Goal: Task Accomplishment & Management: Complete application form

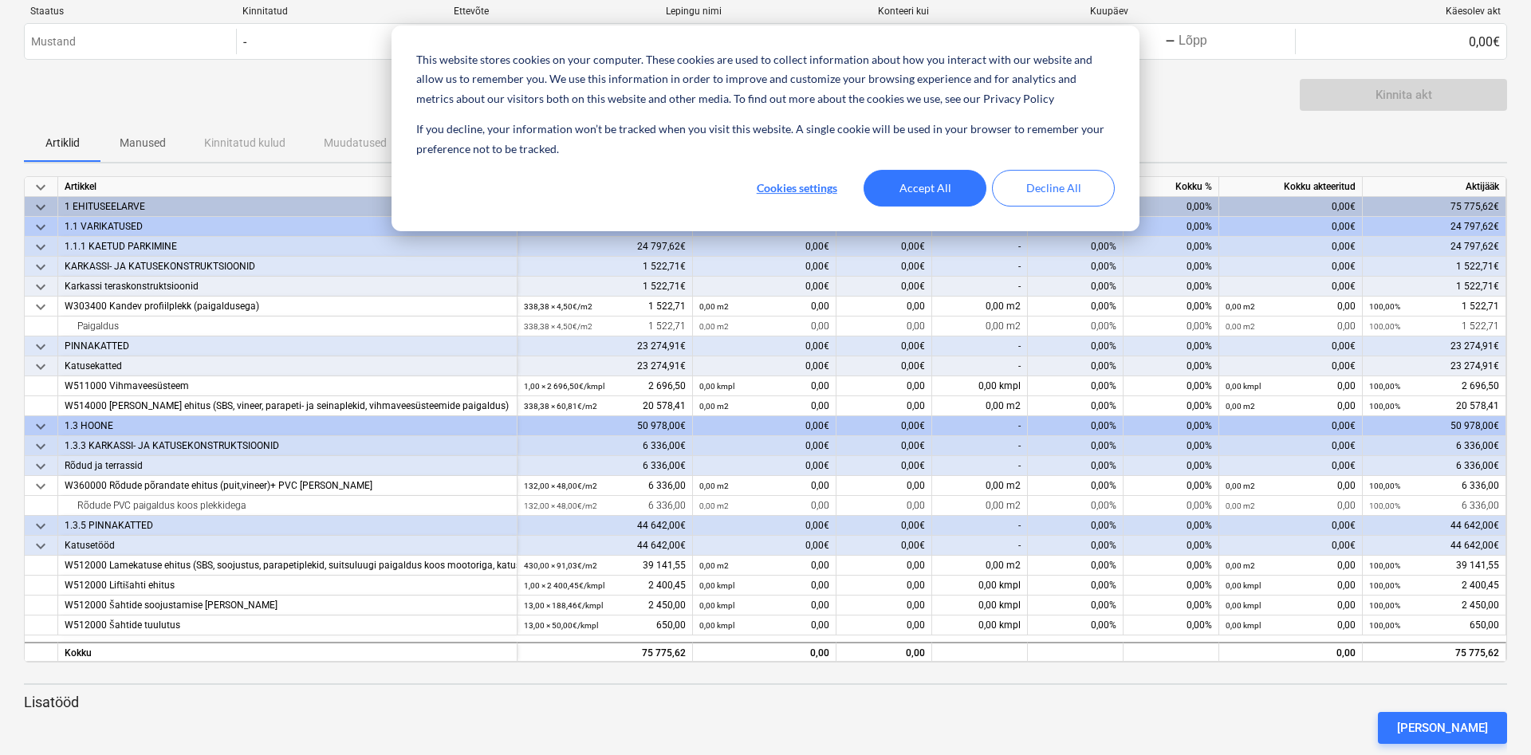
scroll to position [73, 0]
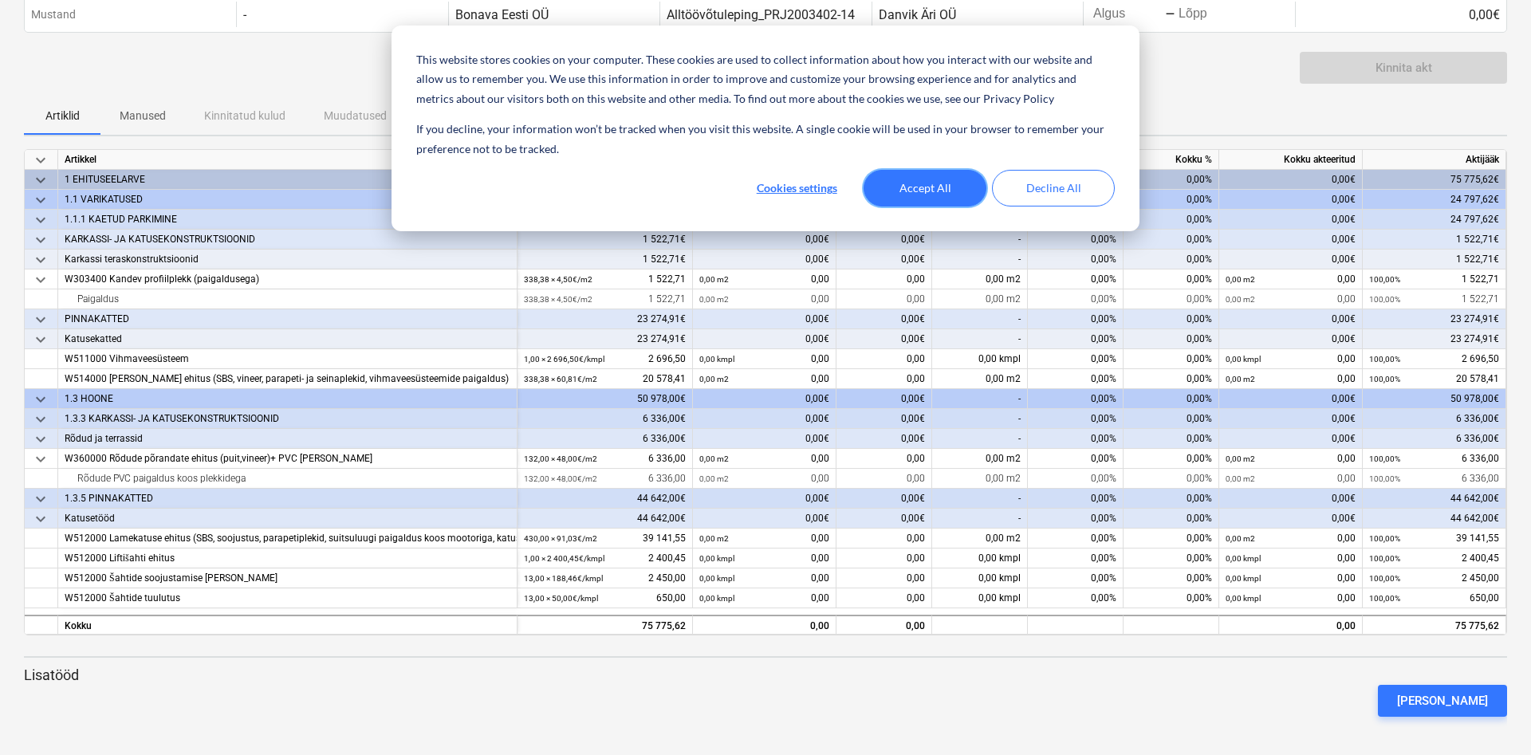
click at [956, 185] on button "Accept All" at bounding box center [925, 188] width 123 height 37
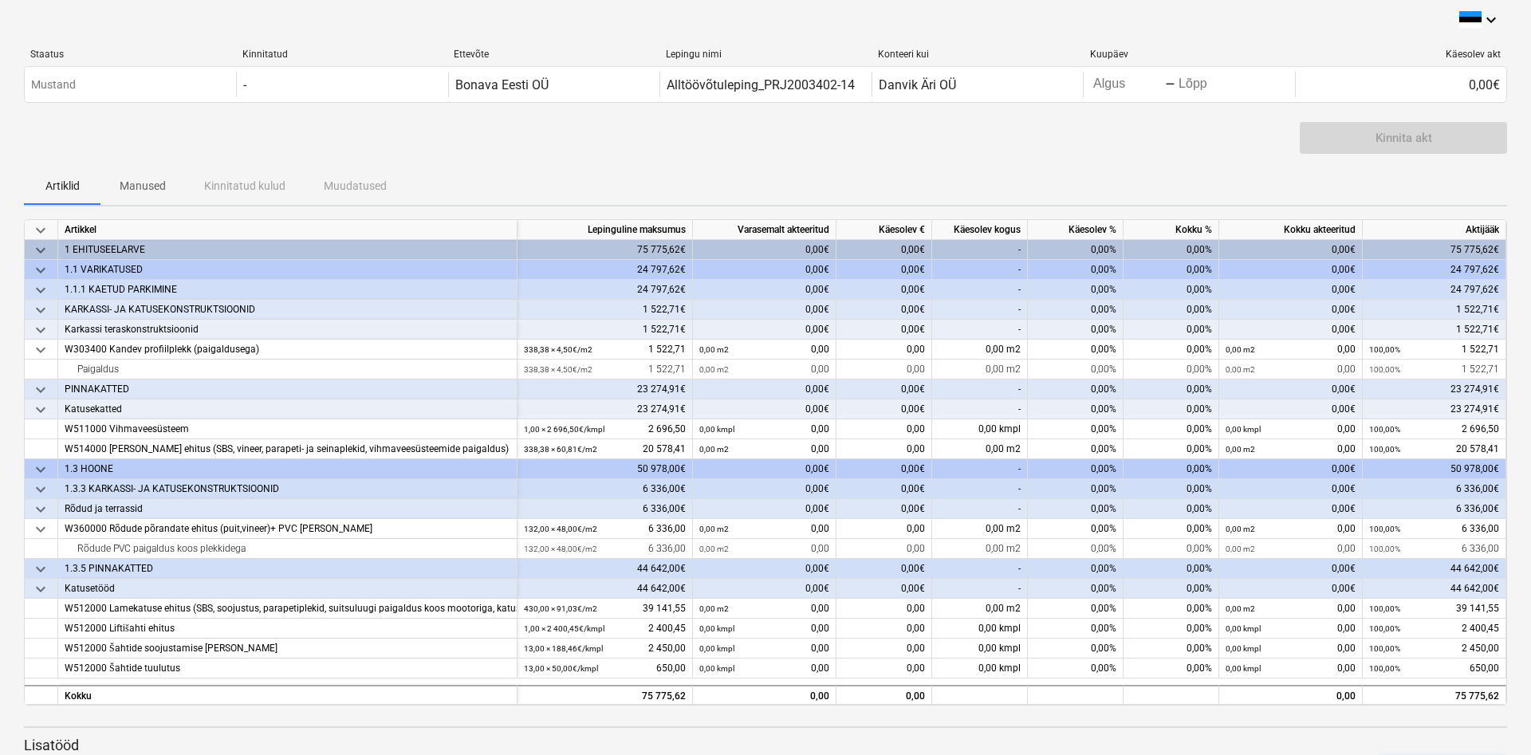
scroll to position [0, 0]
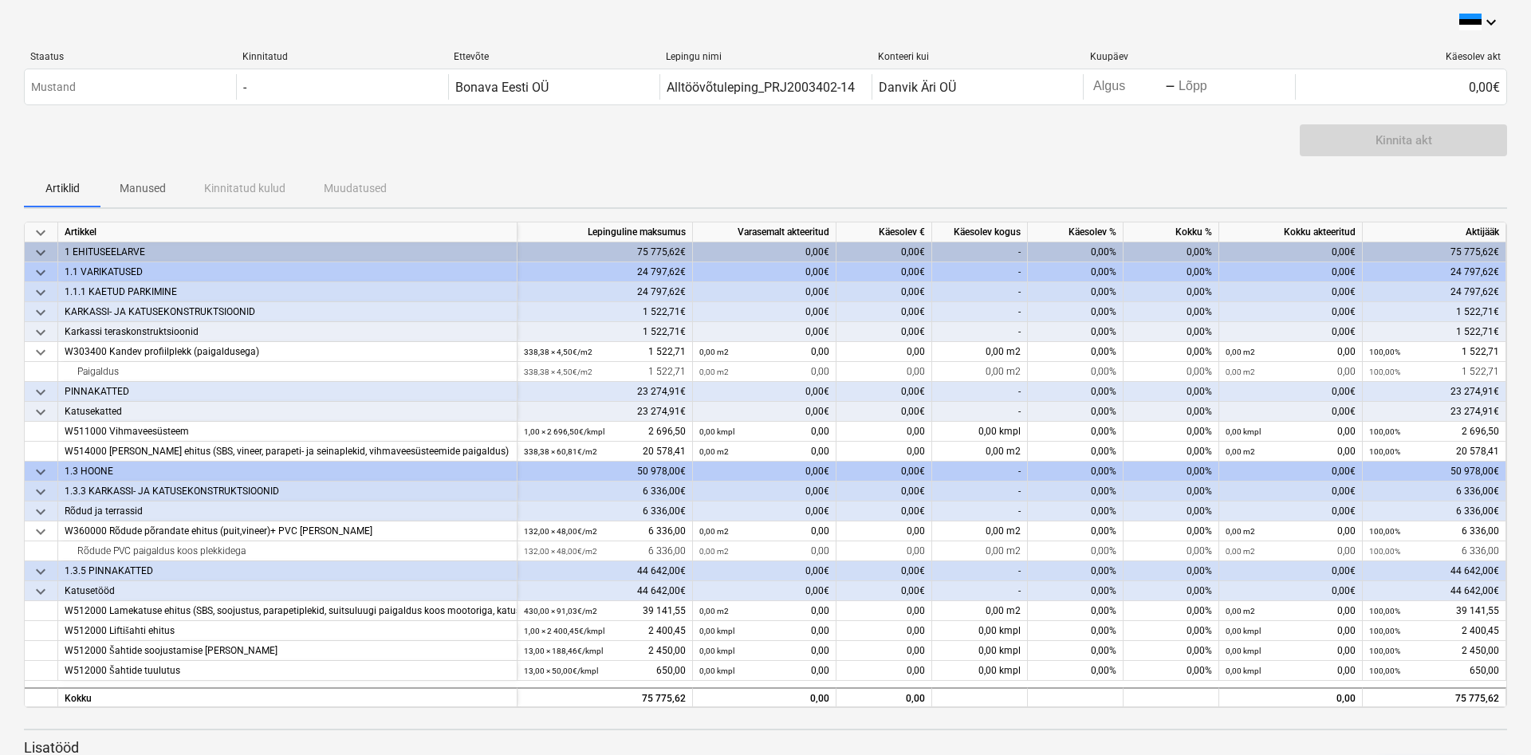
click at [98, 128] on div "Kinnita akt" at bounding box center [766, 146] width 1484 height 45
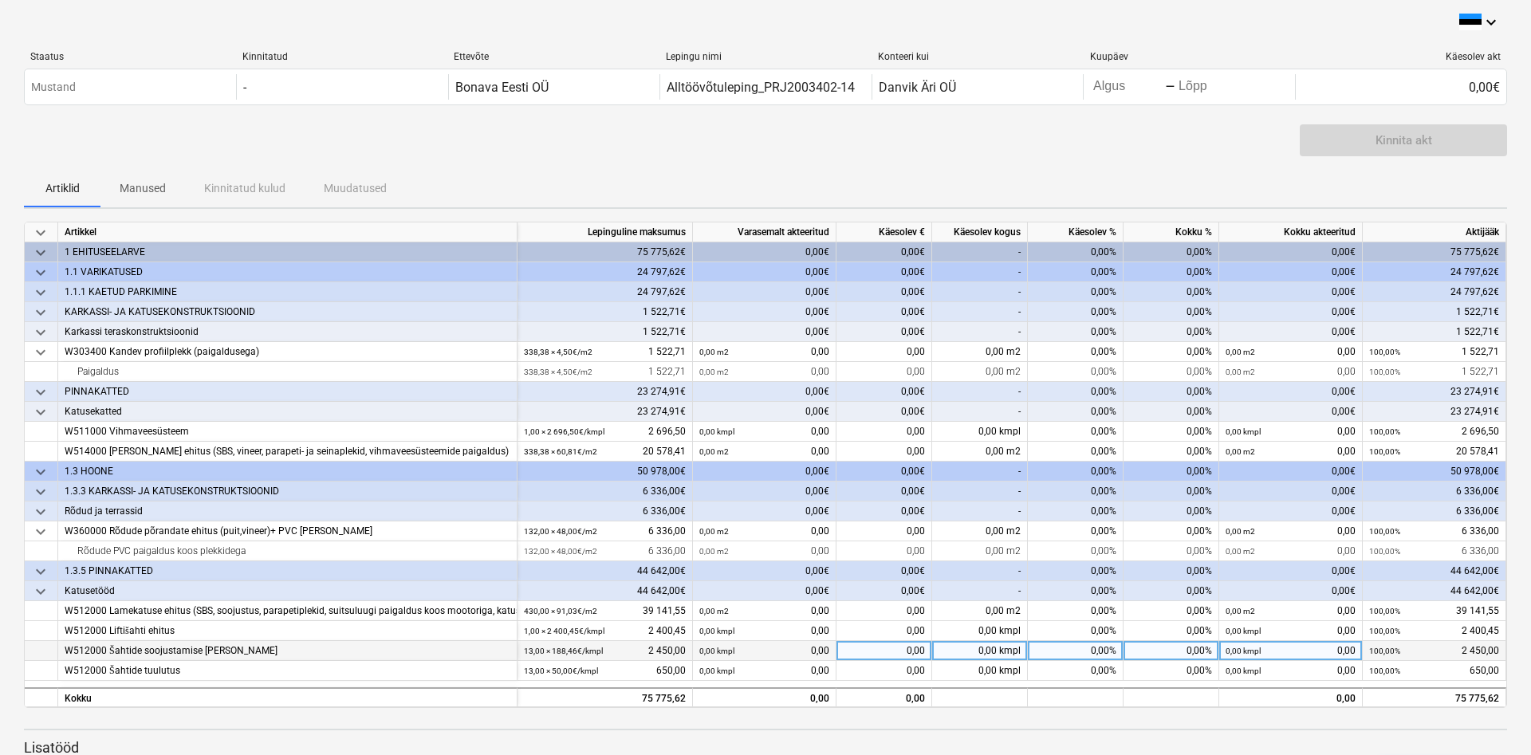
click at [865, 647] on div "0,00" at bounding box center [885, 651] width 96 height 20
type input "1000"
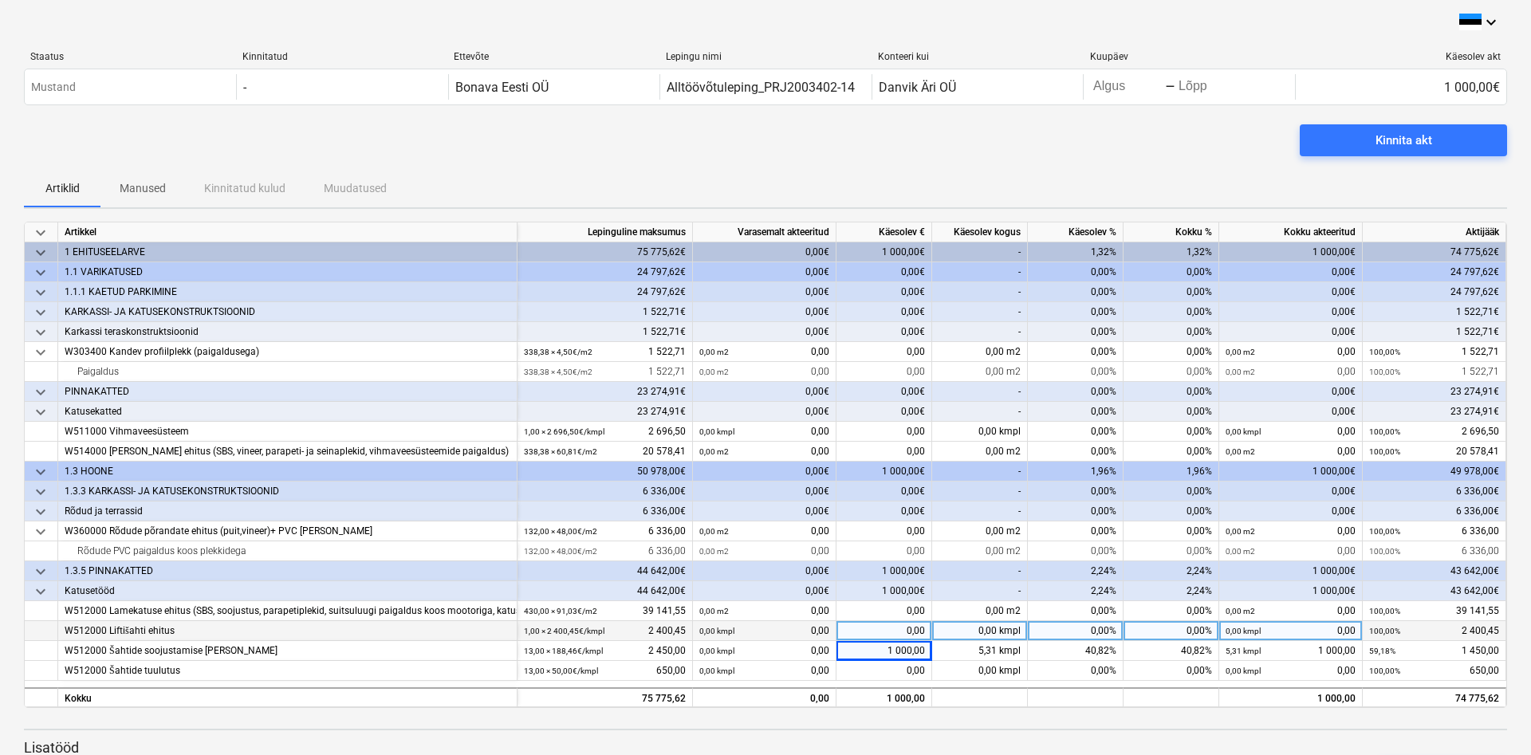
click at [893, 631] on div "0,00" at bounding box center [885, 631] width 96 height 20
type input "2400,45"
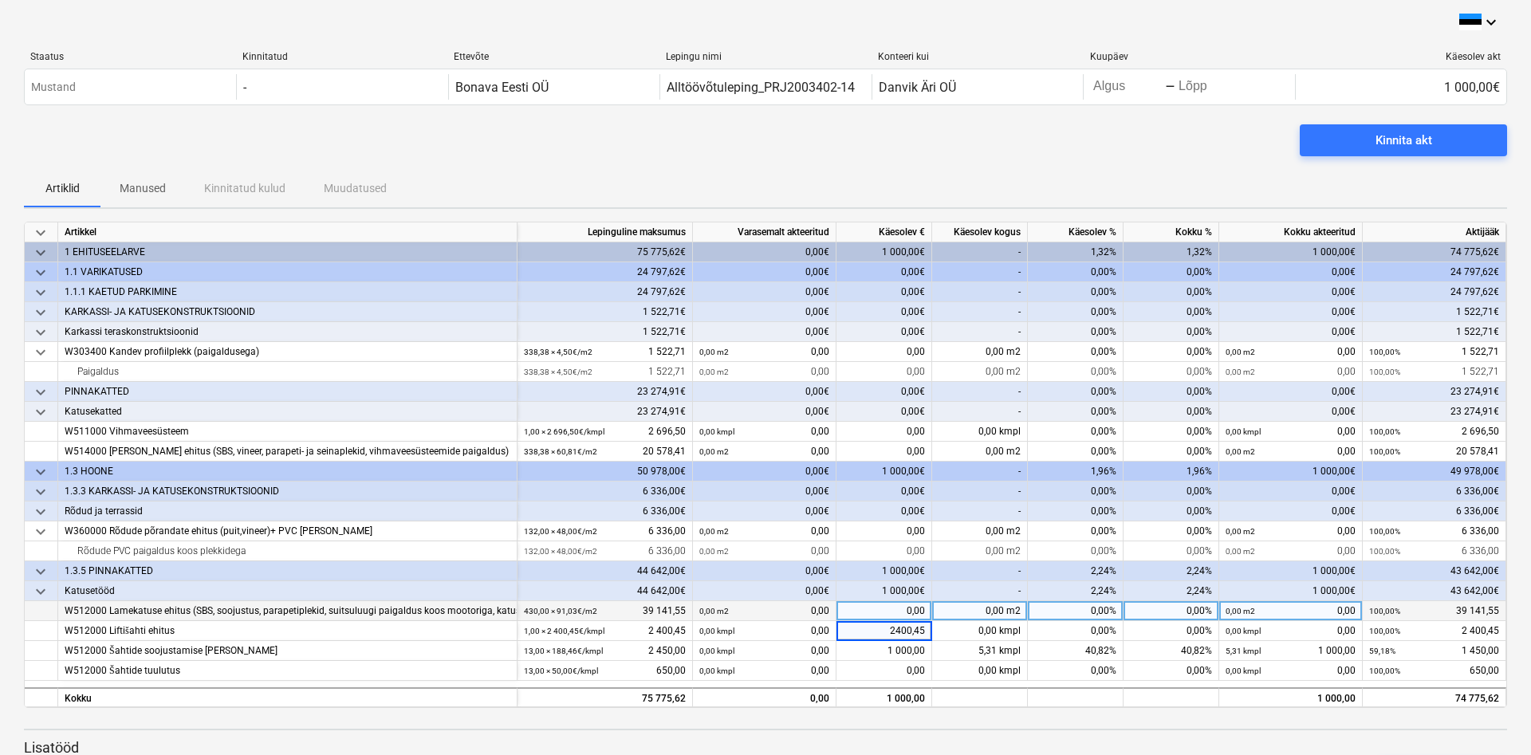
click at [878, 610] on div "0,00" at bounding box center [885, 611] width 96 height 20
click at [885, 606] on div "0,00" at bounding box center [885, 611] width 96 height 20
type input "35284,55"
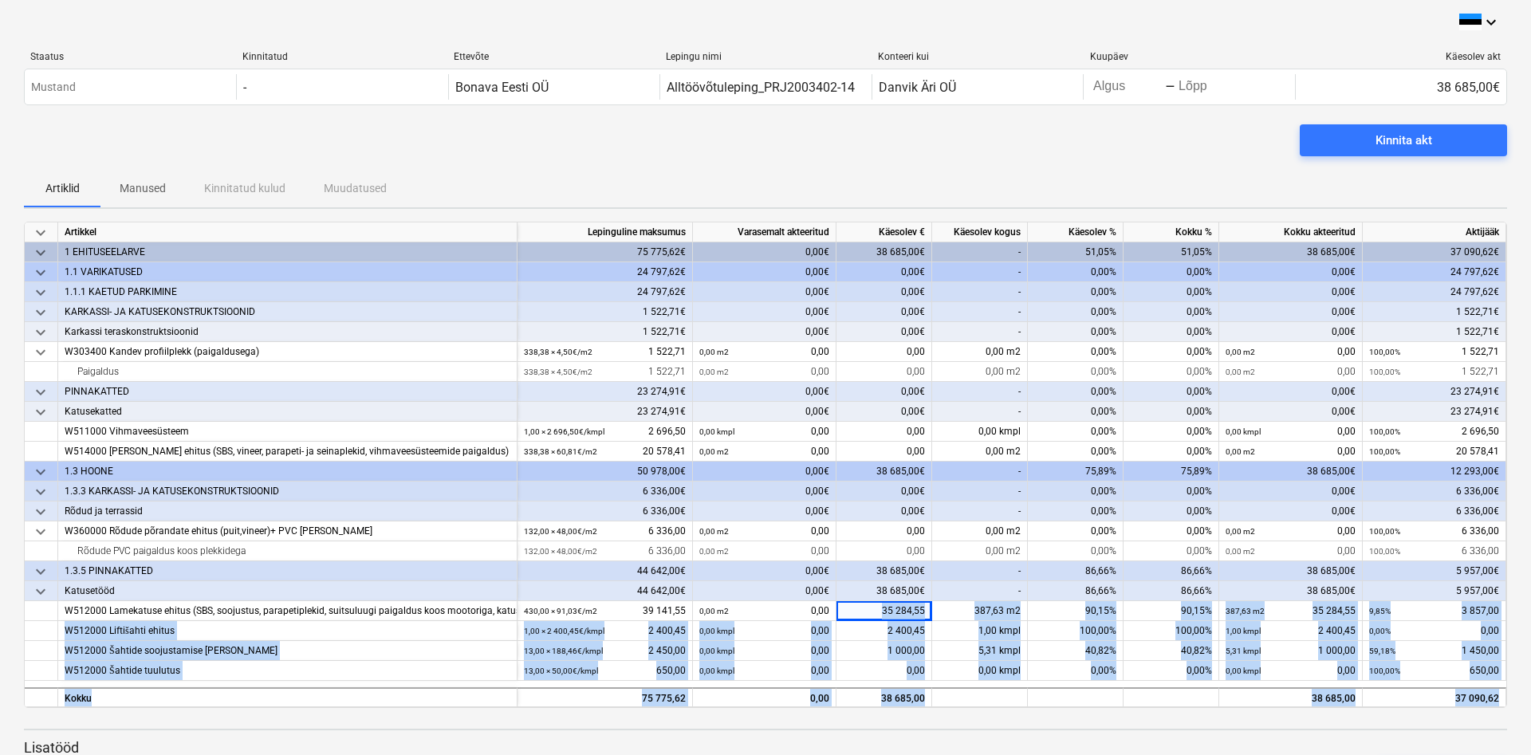
click at [419, 722] on div "keyboard_arrow_down Artikkel Lepinguline maksumus Varasemalt akteeritud Käesole…" at bounding box center [766, 512] width 1484 height 581
click at [417, 706] on div "Kokku" at bounding box center [287, 698] width 459 height 20
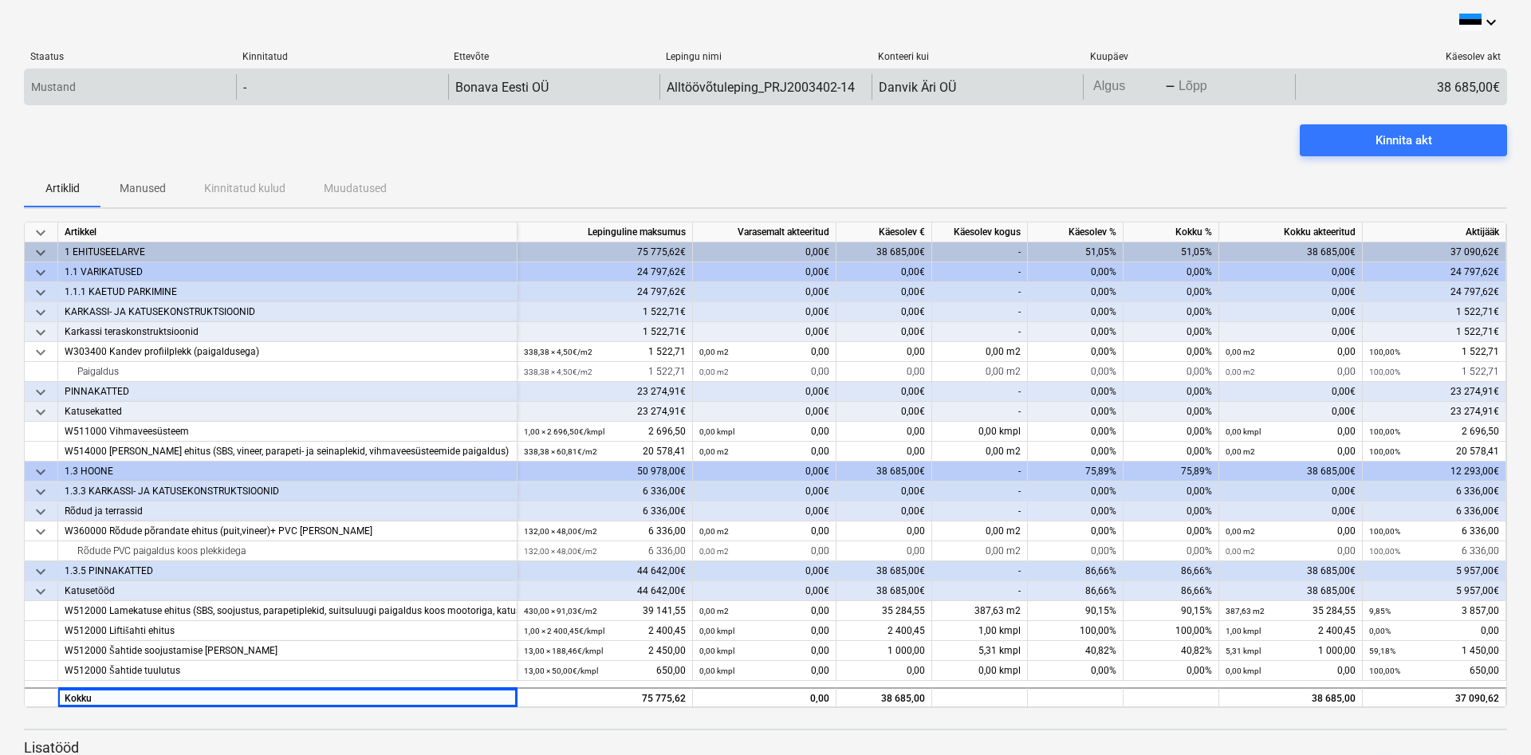
click at [1117, 92] on input "Algus" at bounding box center [1127, 87] width 75 height 22
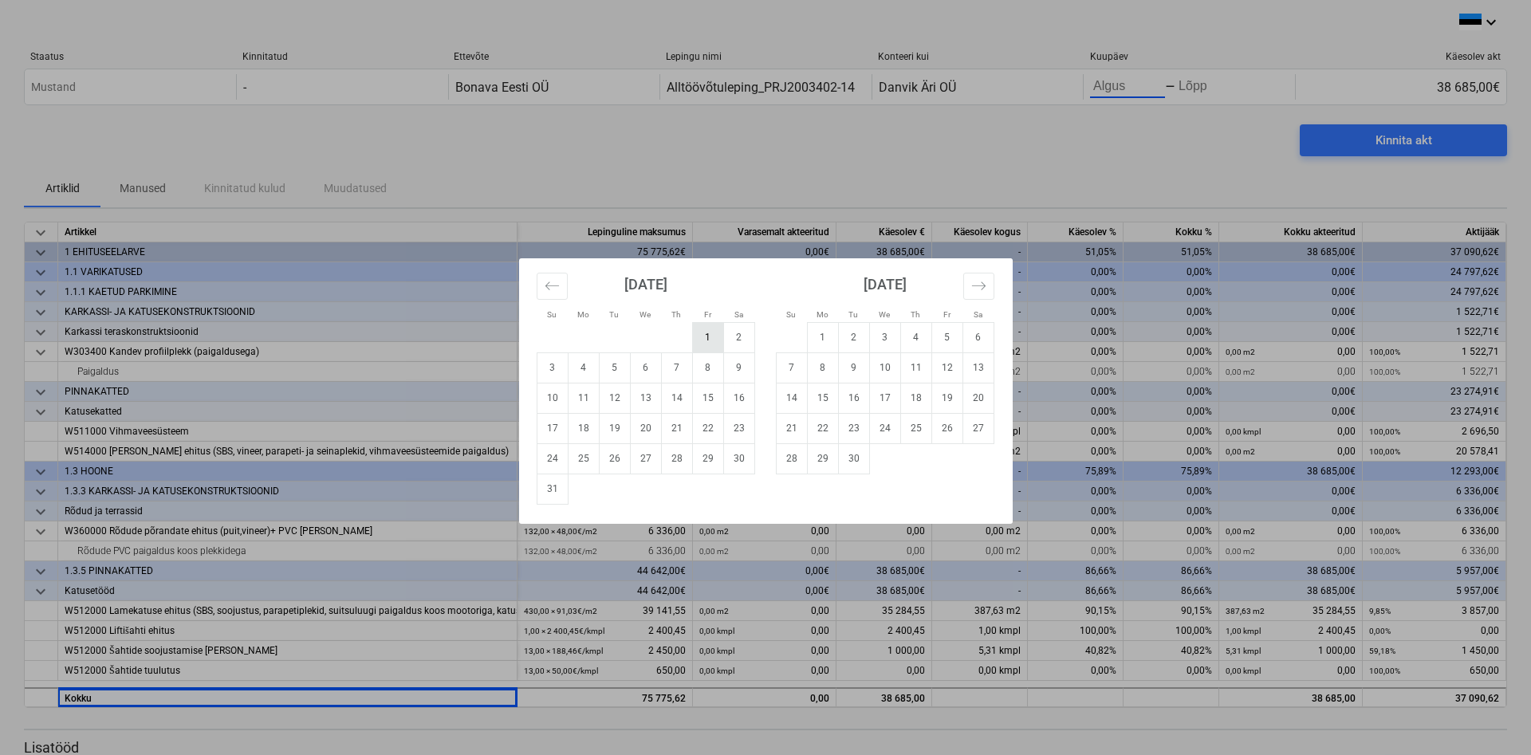
click at [713, 330] on td "1" at bounding box center [707, 337] width 31 height 30
type input "[DATE]"
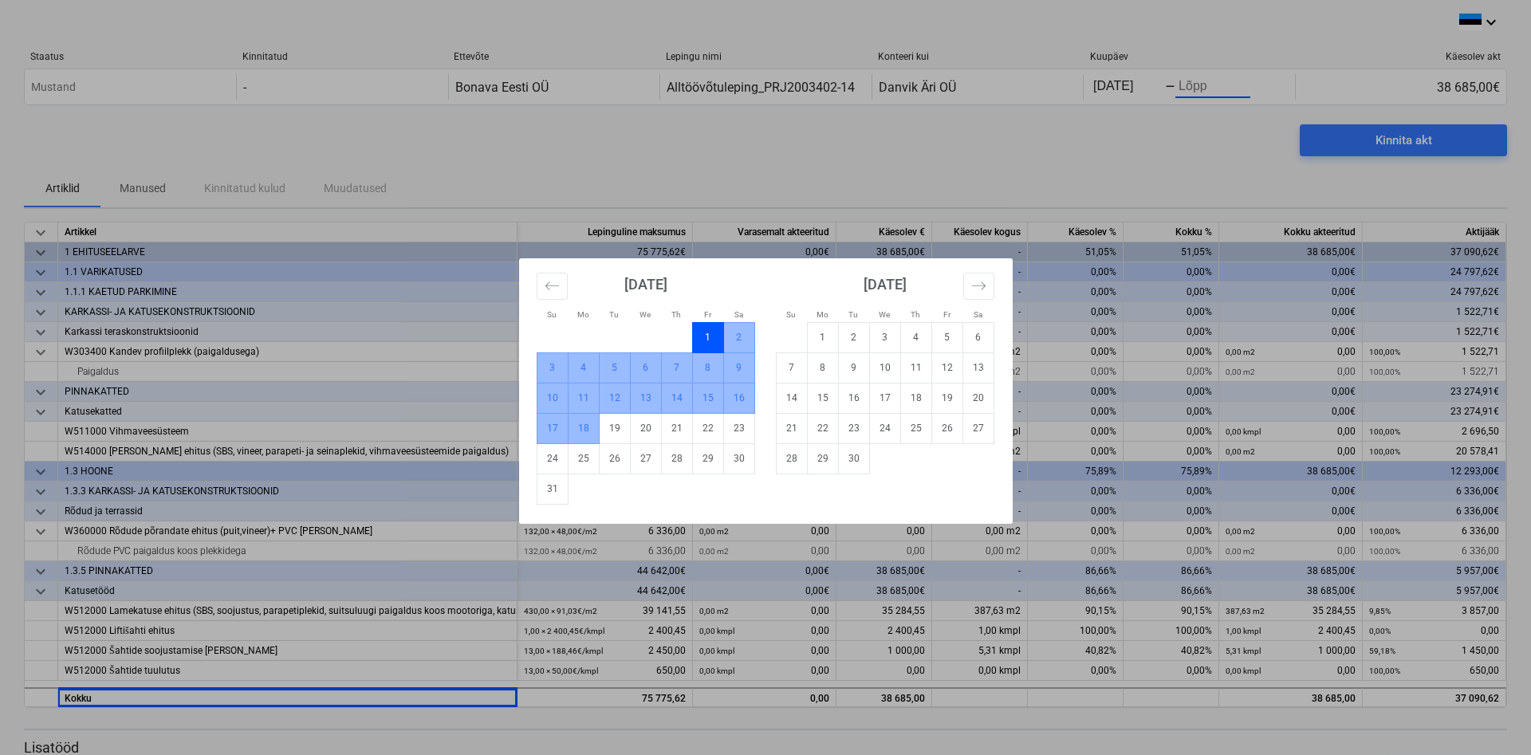
click at [588, 428] on td "18" at bounding box center [583, 428] width 31 height 30
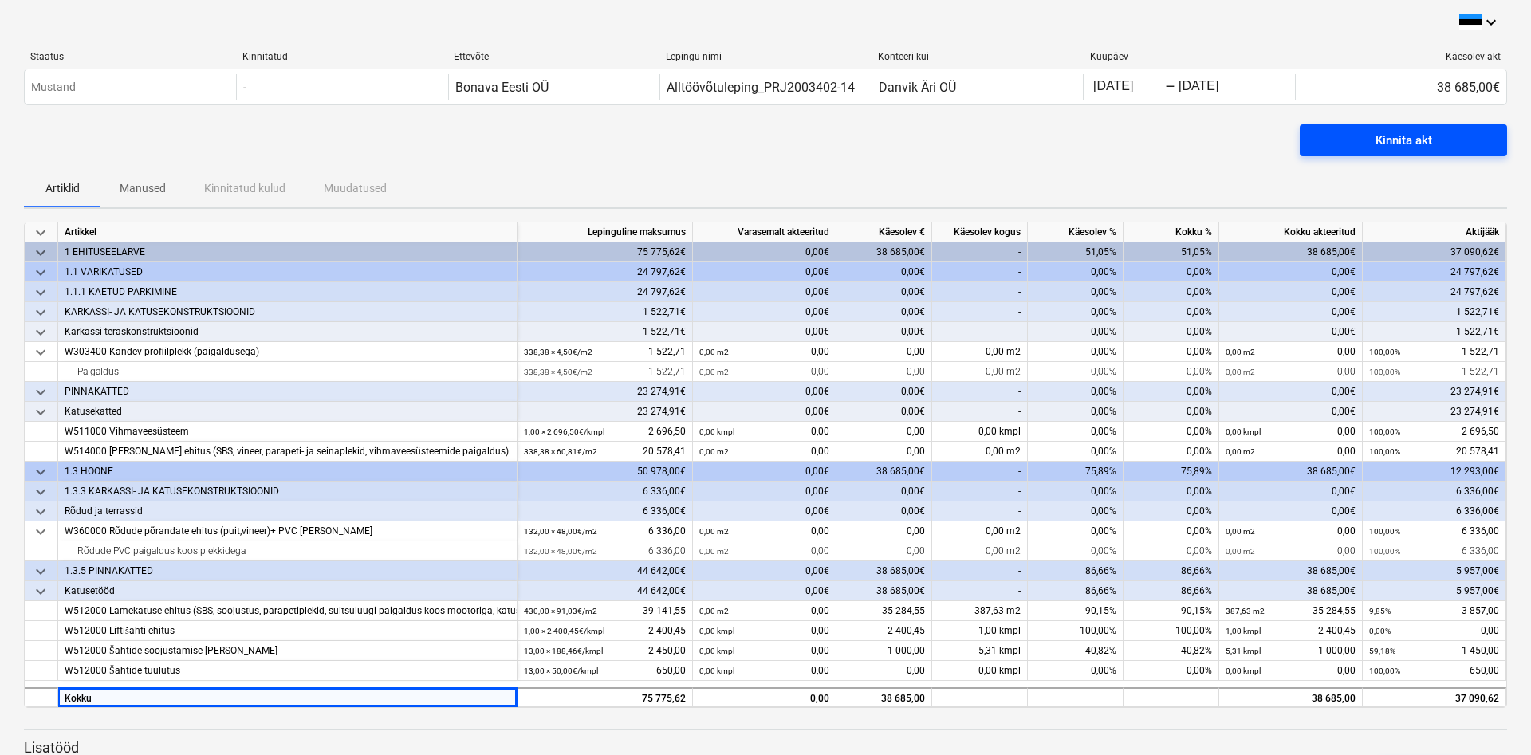
click at [1371, 144] on span "Kinnita akt" at bounding box center [1403, 140] width 169 height 21
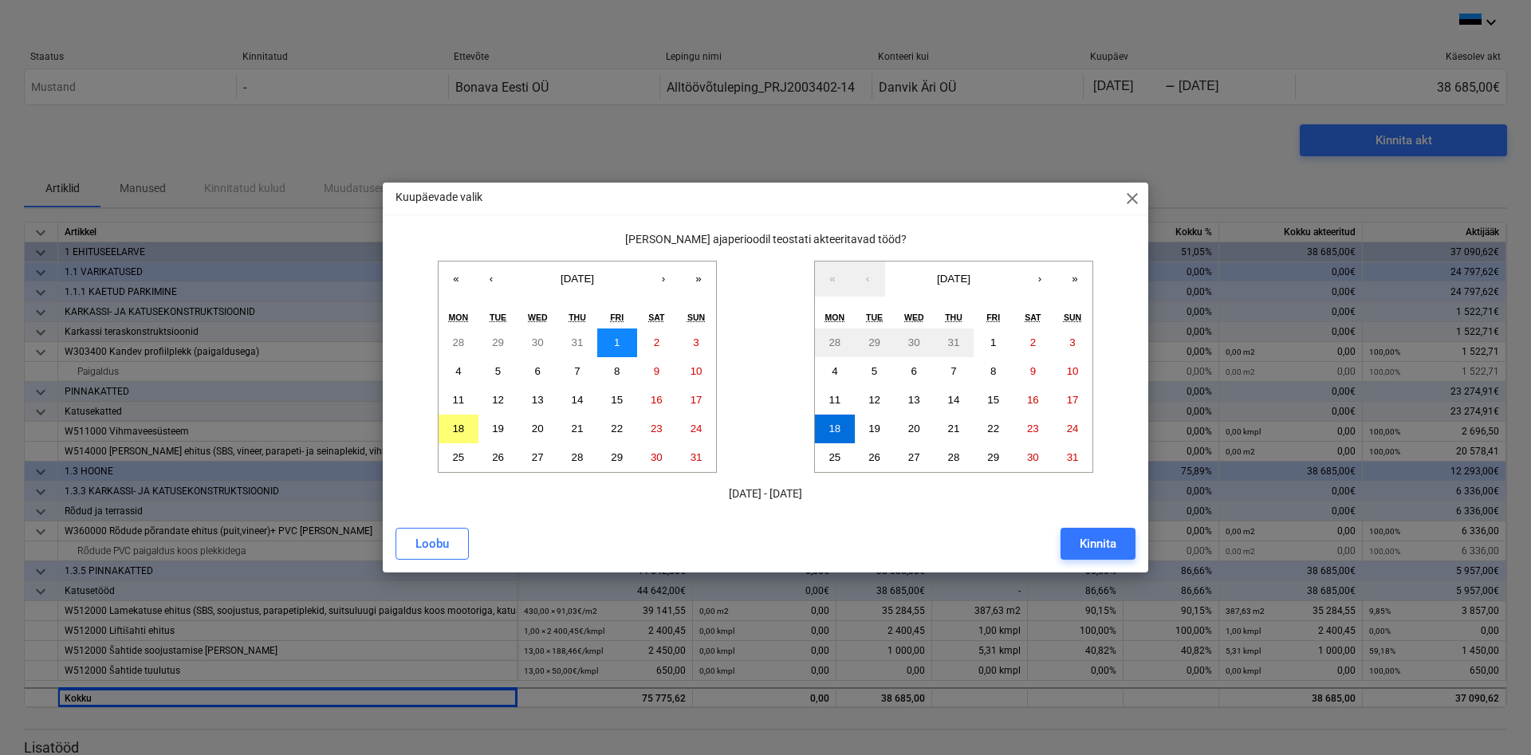
click at [627, 346] on button "1" at bounding box center [617, 343] width 40 height 29
click at [843, 431] on button "18" at bounding box center [835, 429] width 40 height 29
click at [1093, 533] on button "Kinnita" at bounding box center [1098, 544] width 75 height 32
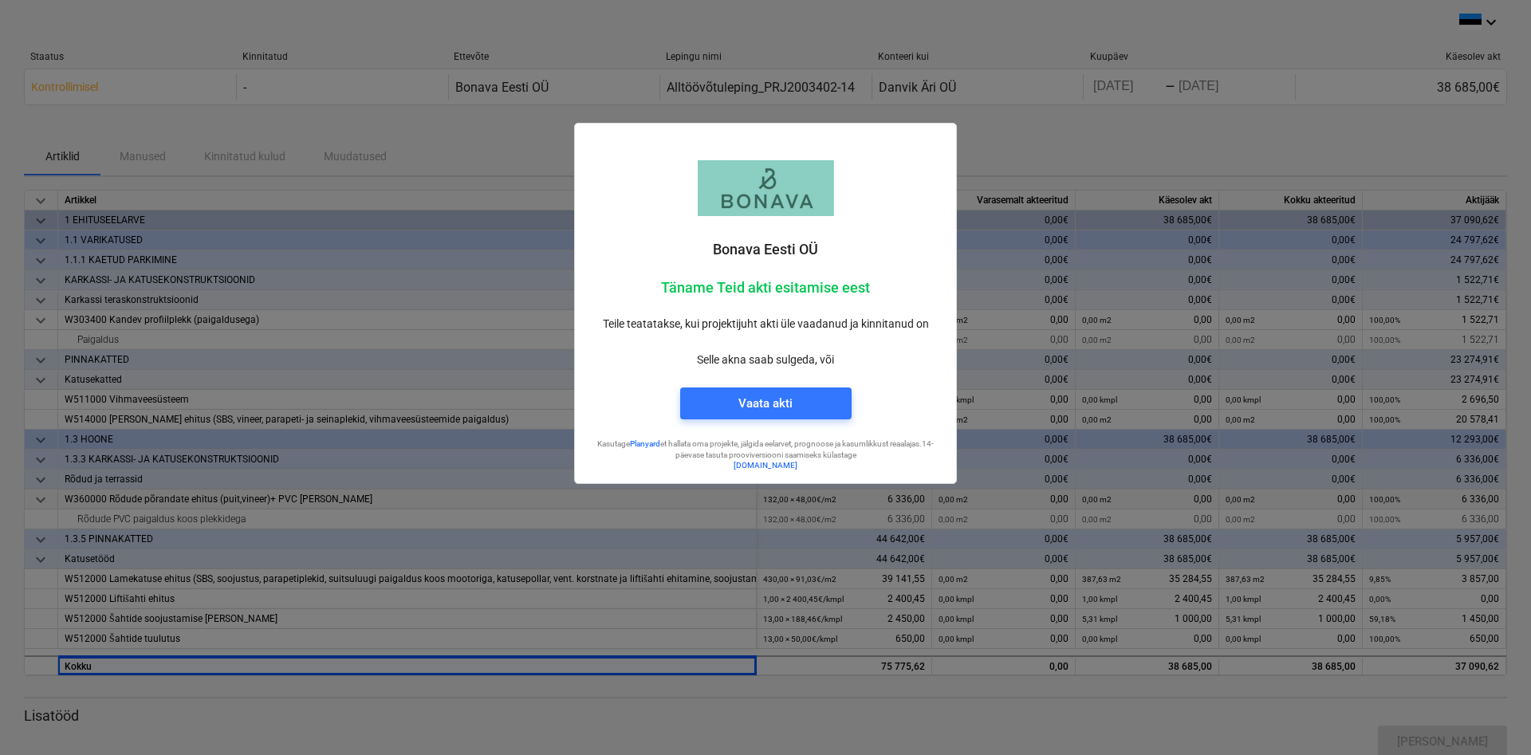
click at [1079, 129] on div at bounding box center [765, 377] width 1531 height 755
click at [840, 400] on button "Vaata akti" at bounding box center [765, 404] width 171 height 32
